Goal: Book appointment/travel/reservation

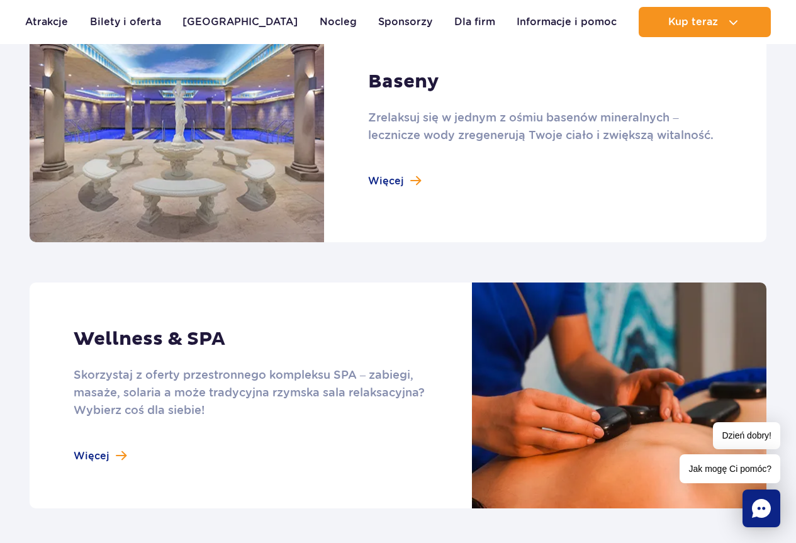
scroll to position [881, 0]
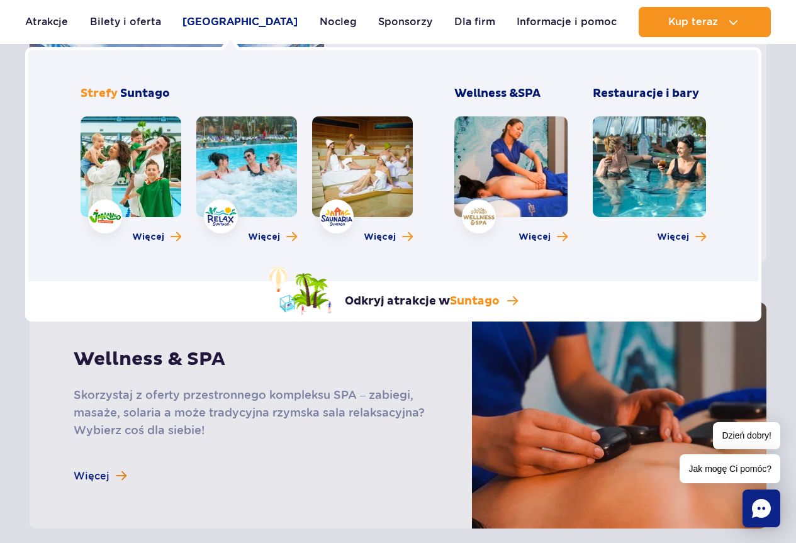
click at [212, 18] on link "[GEOGRAPHIC_DATA]" at bounding box center [240, 22] width 115 height 30
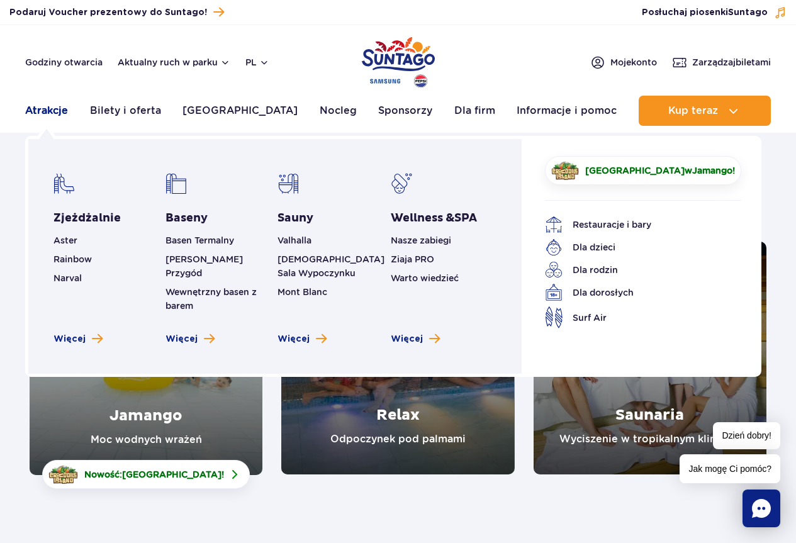
click at [38, 111] on link "Atrakcje" at bounding box center [46, 111] width 43 height 30
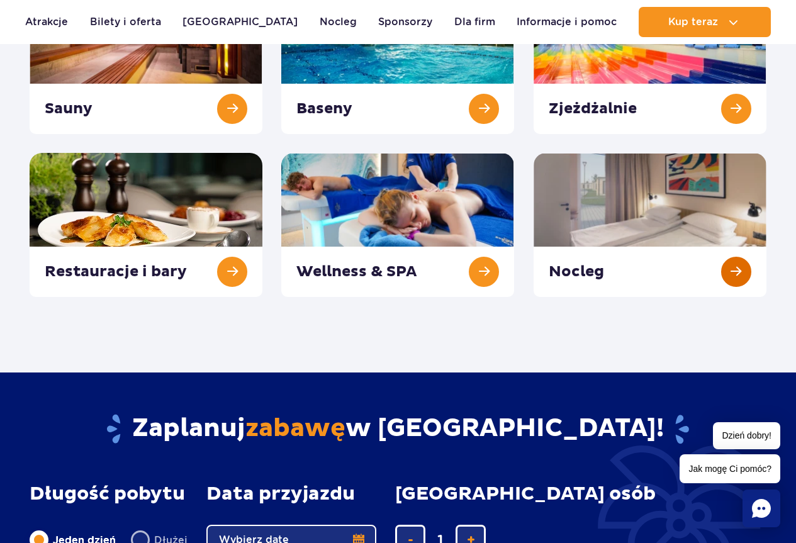
click at [672, 213] on link at bounding box center [650, 225] width 233 height 144
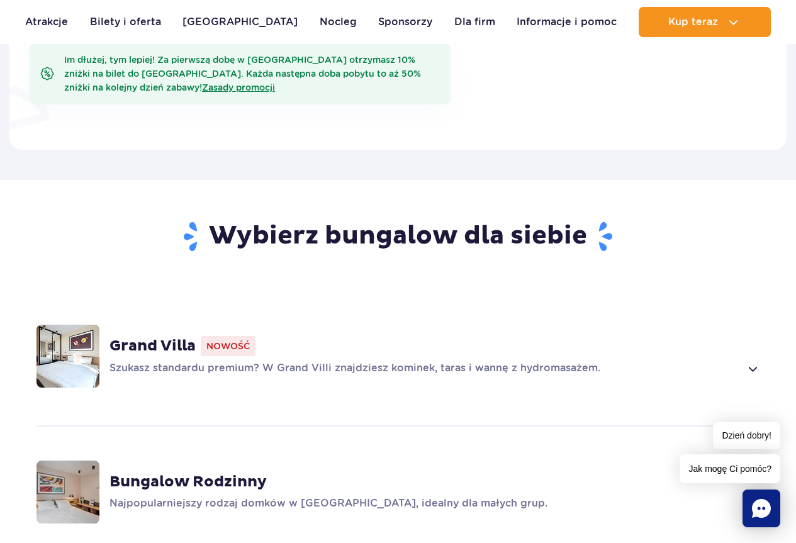
scroll to position [881, 0]
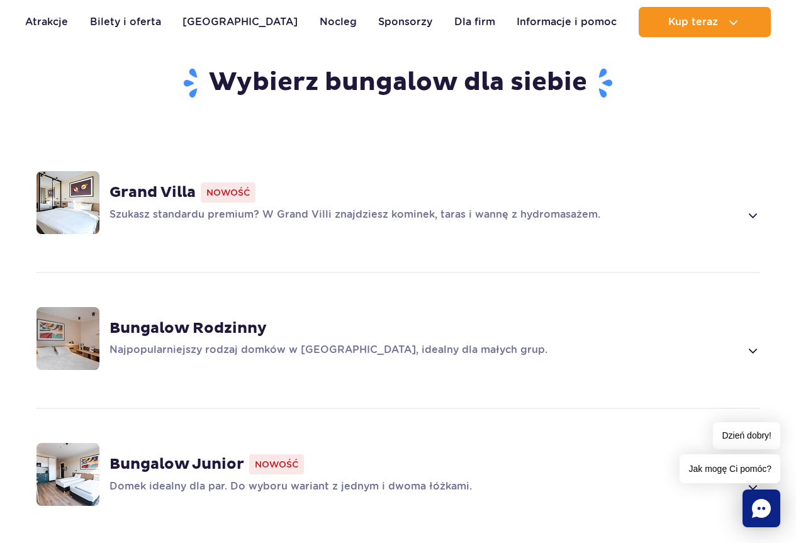
click at [738, 208] on p "Szukasz standardu premium? W Grand Villi znajdziesz kominek, taras i wannę z hy…" at bounding box center [425, 215] width 631 height 15
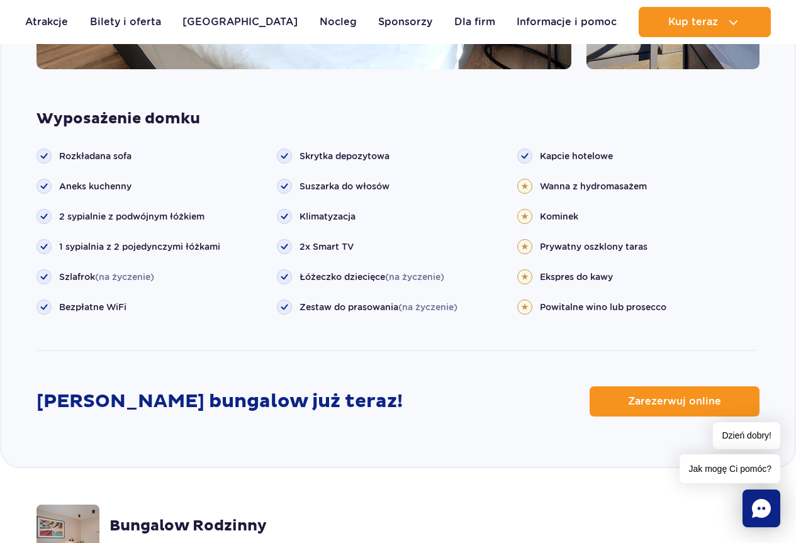
scroll to position [1569, 0]
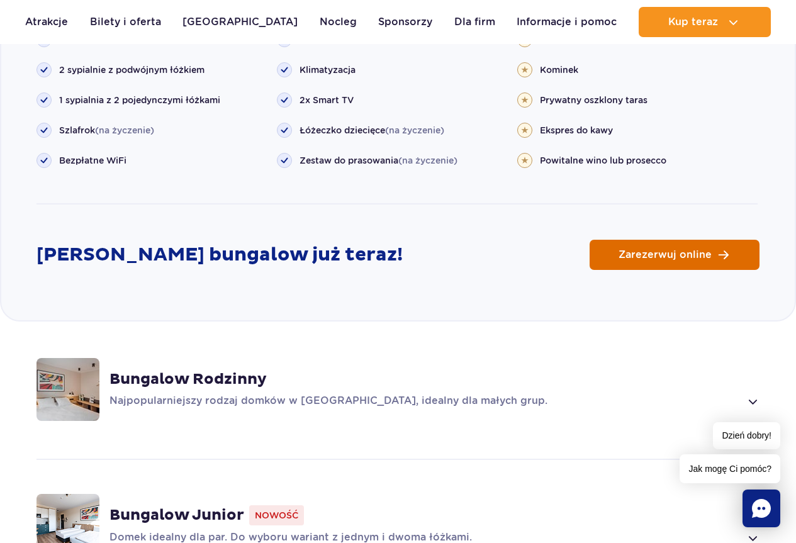
click at [684, 250] on span "Zarezerwuj online" at bounding box center [665, 255] width 93 height 10
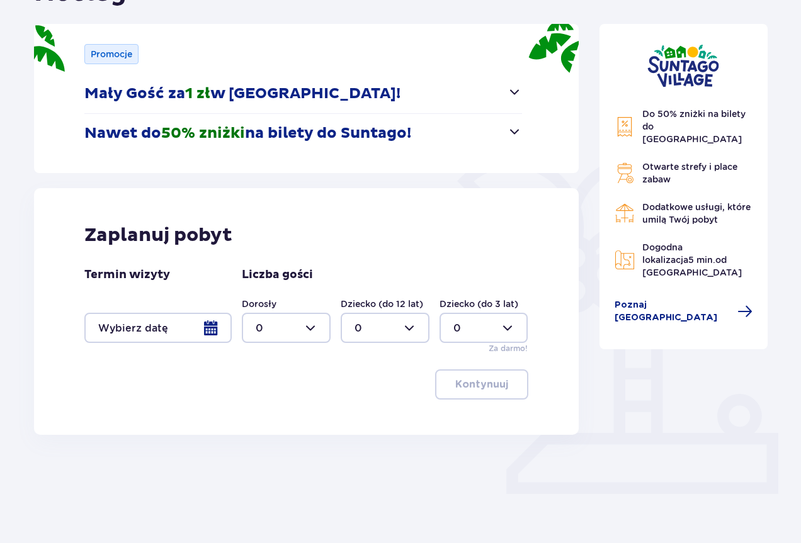
click at [314, 336] on div at bounding box center [286, 328] width 89 height 30
drag, startPoint x: 274, startPoint y: 412, endPoint x: 295, endPoint y: 400, distance: 24.3
click at [273, 410] on span "2" at bounding box center [286, 419] width 86 height 26
type input "2"
click at [413, 329] on div at bounding box center [385, 328] width 89 height 30
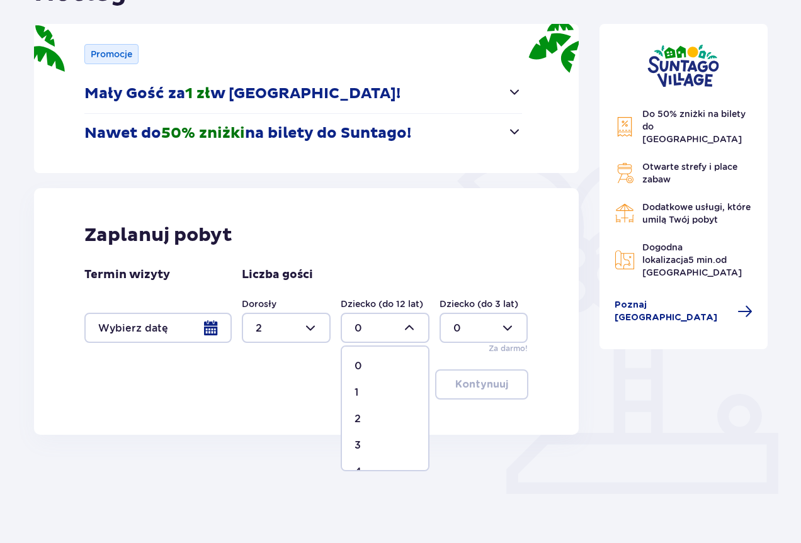
click at [372, 393] on div "1" at bounding box center [384, 393] width 61 height 14
type input "1"
click at [206, 329] on div at bounding box center [157, 328] width 147 height 30
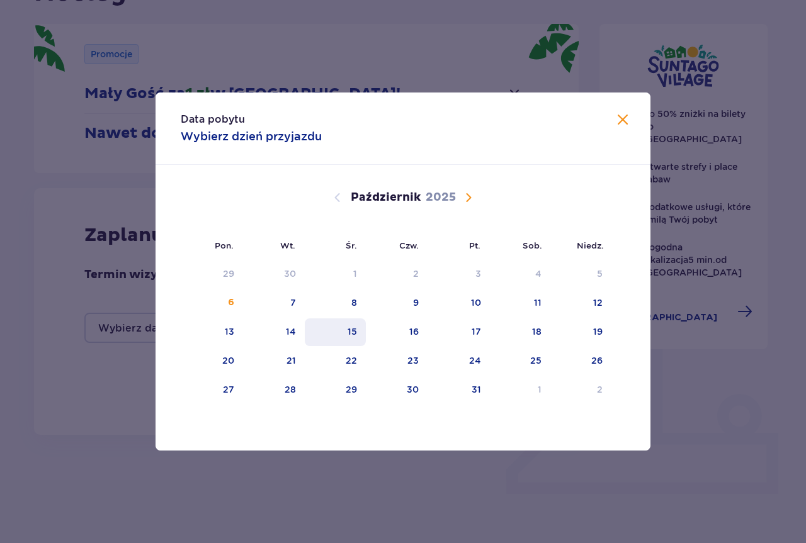
click at [355, 332] on div "15" at bounding box center [351, 331] width 9 height 13
click at [475, 332] on div "17" at bounding box center [476, 331] width 9 height 13
type input "[DATE] - [DATE]"
type input "0"
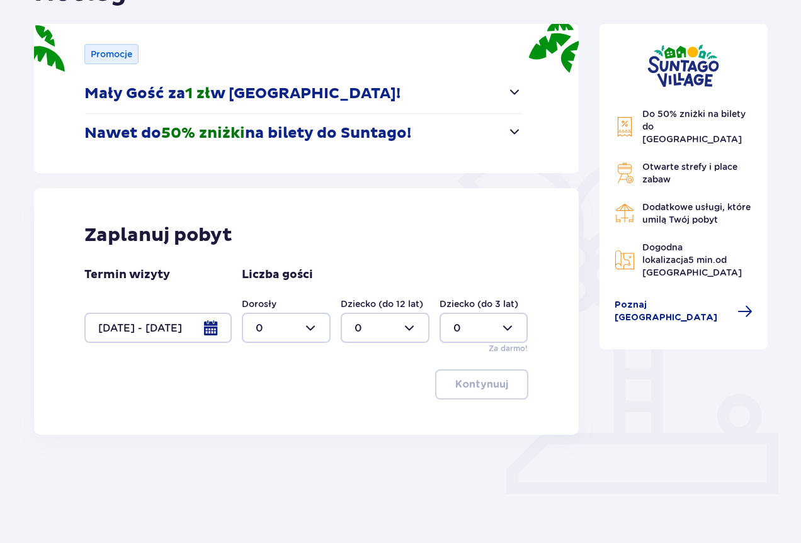
click at [291, 329] on div at bounding box center [286, 328] width 89 height 30
click at [271, 397] on div "1" at bounding box center [286, 393] width 61 height 14
click at [316, 329] on div at bounding box center [286, 328] width 89 height 30
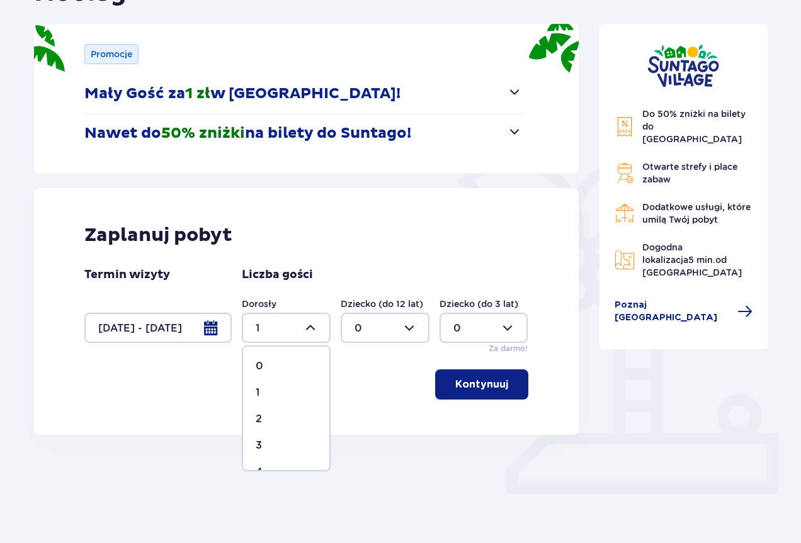
click at [286, 414] on div "2" at bounding box center [286, 419] width 61 height 14
type input "2"
click at [383, 328] on div at bounding box center [385, 328] width 89 height 30
click at [362, 393] on div "1" at bounding box center [384, 393] width 61 height 14
type input "1"
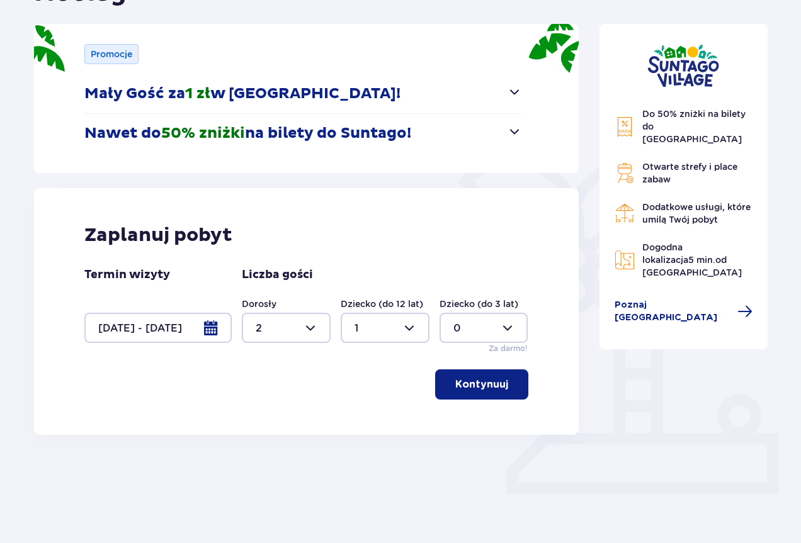
click at [491, 384] on p "Kontynuuj" at bounding box center [481, 385] width 53 height 14
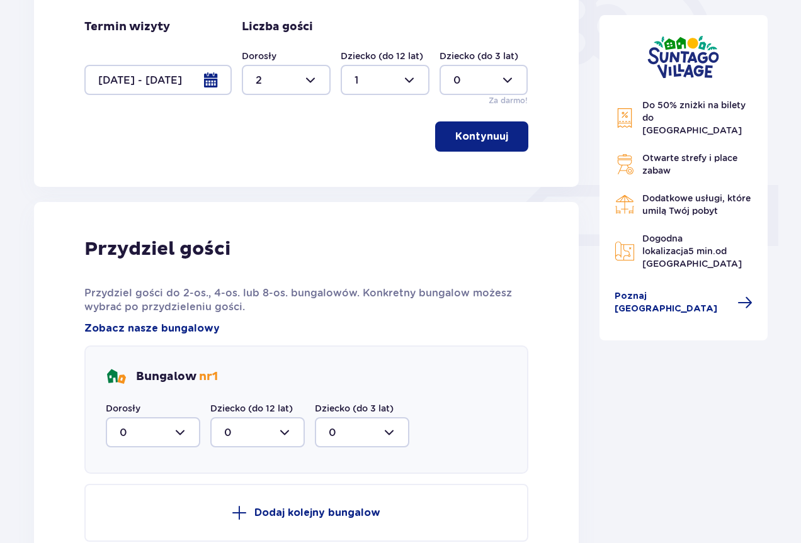
scroll to position [609, 0]
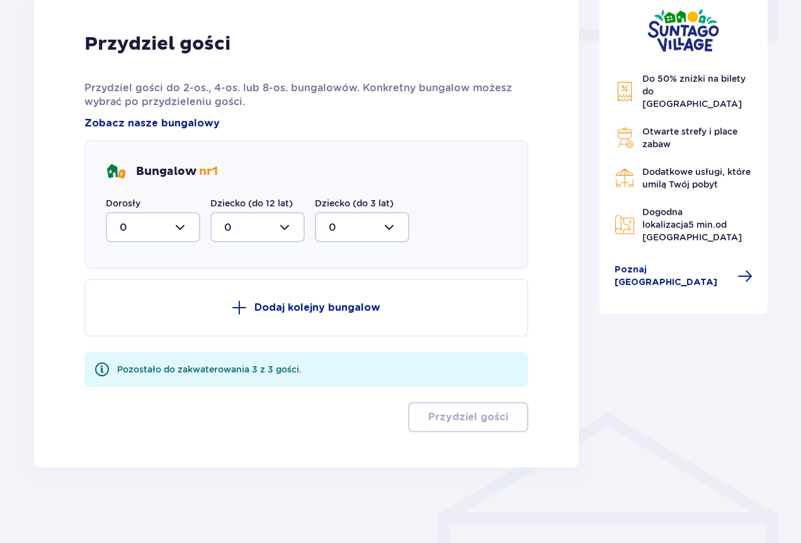
click at [188, 167] on p "Bungalow nr 1" at bounding box center [177, 171] width 82 height 15
copy p "Bungalow"
